Goal: Transaction & Acquisition: Purchase product/service

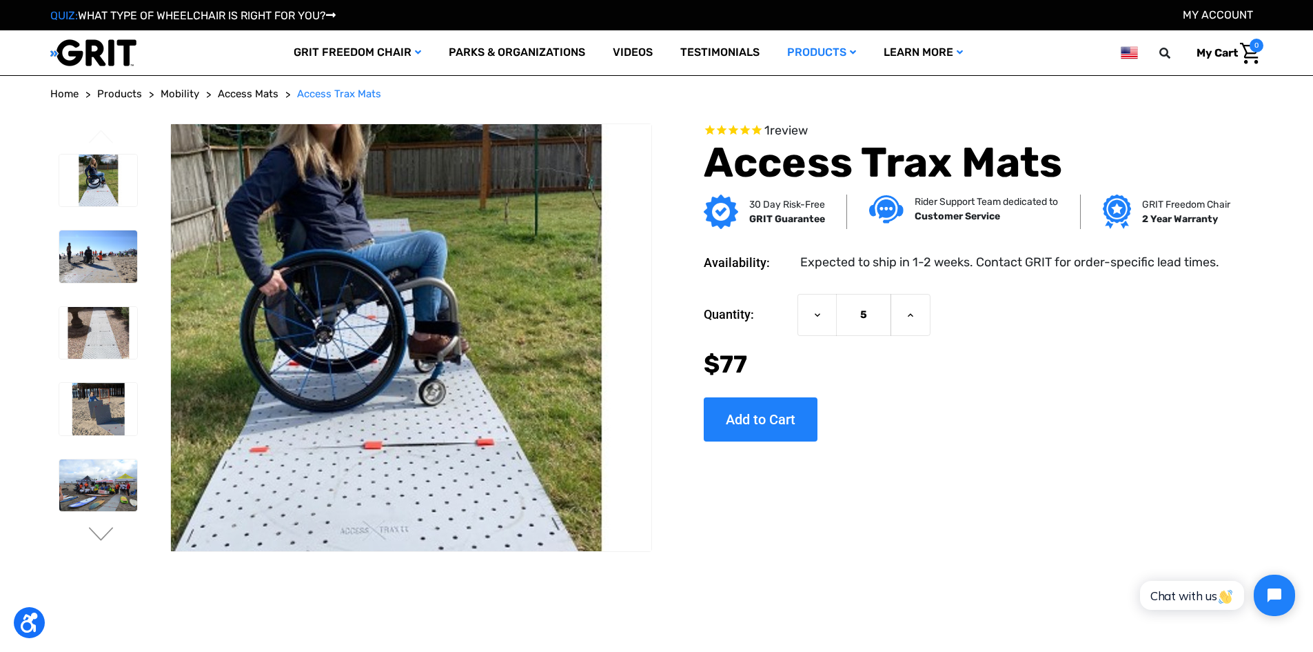
click at [447, 379] on img at bounding box center [380, 322] width 882 height 588
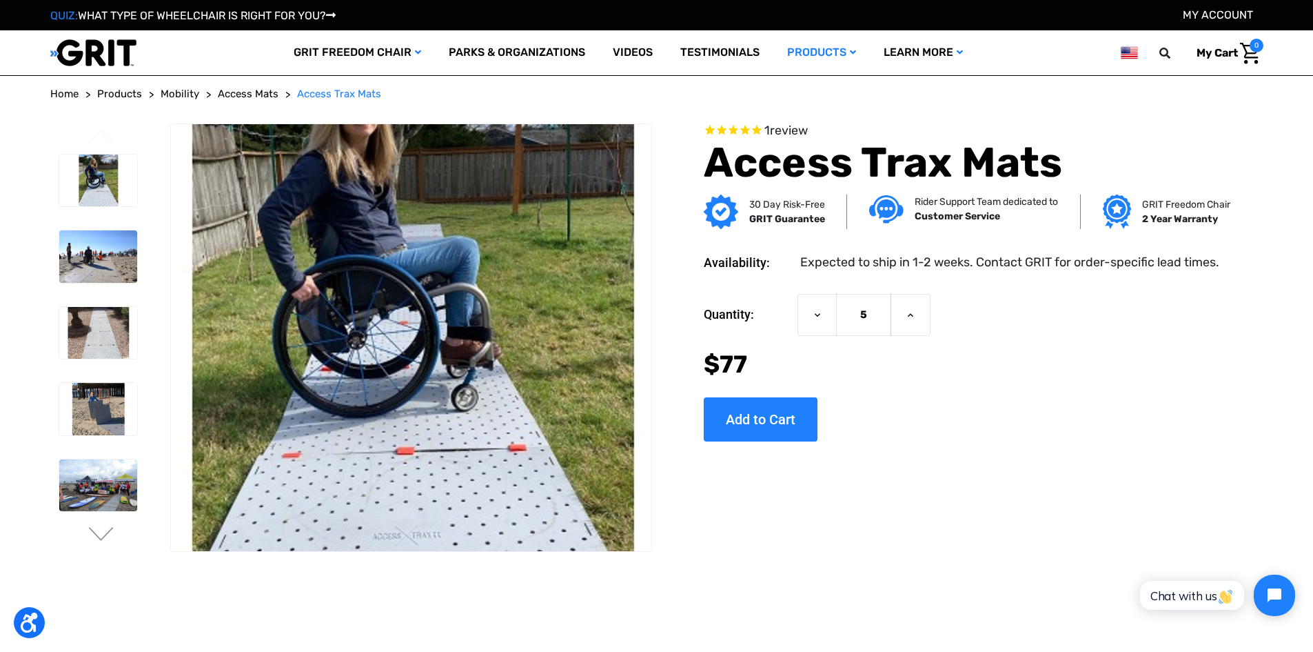
click at [409, 363] on img at bounding box center [412, 327] width 882 height 588
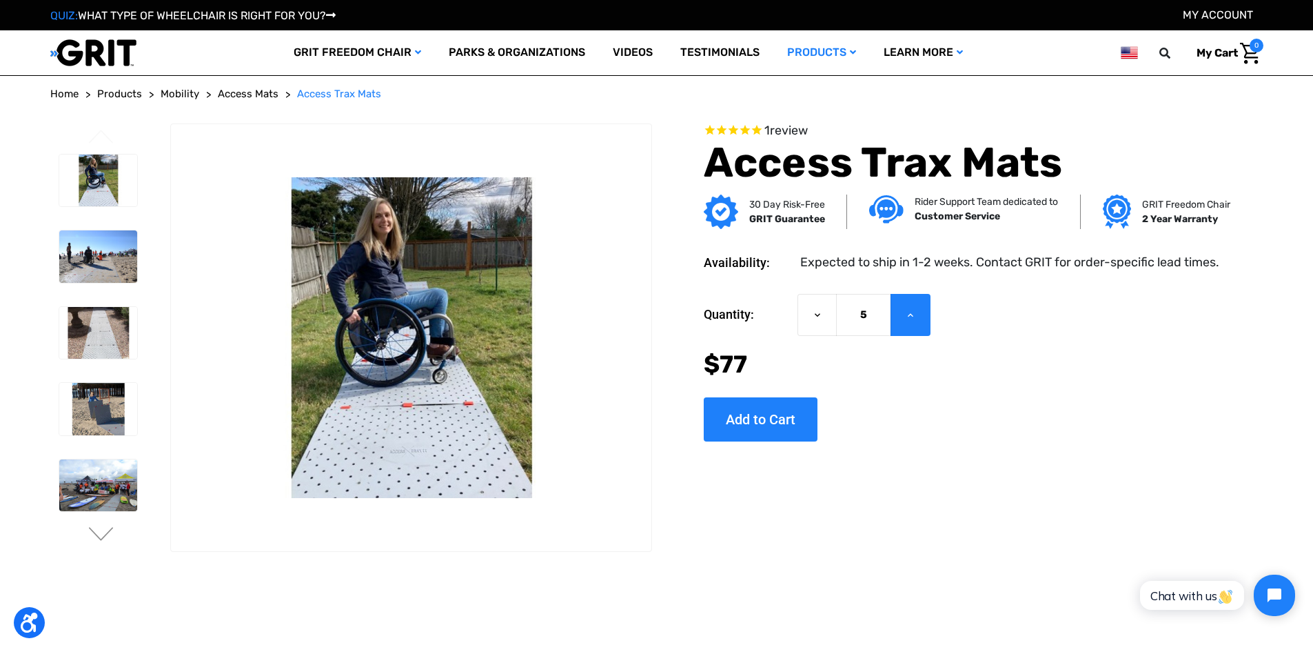
click at [915, 317] on icon at bounding box center [910, 315] width 11 height 11
click at [908, 320] on icon at bounding box center [910, 315] width 11 height 11
type input "7"
click at [784, 428] on input "Add to Cart" at bounding box center [761, 419] width 114 height 44
type input "Add to Cart"
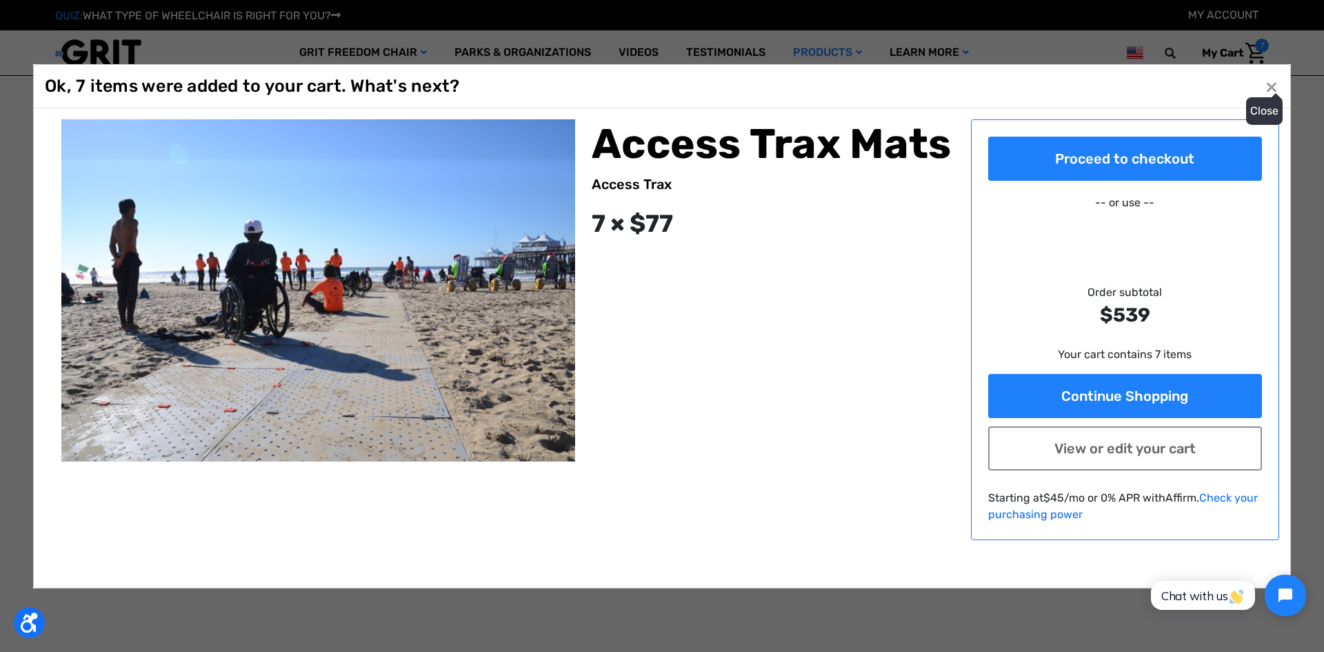
click at [1262, 83] on button "Close ×" at bounding box center [1271, 86] width 22 height 22
